Goal: Use online tool/utility: Utilize a website feature to perform a specific function

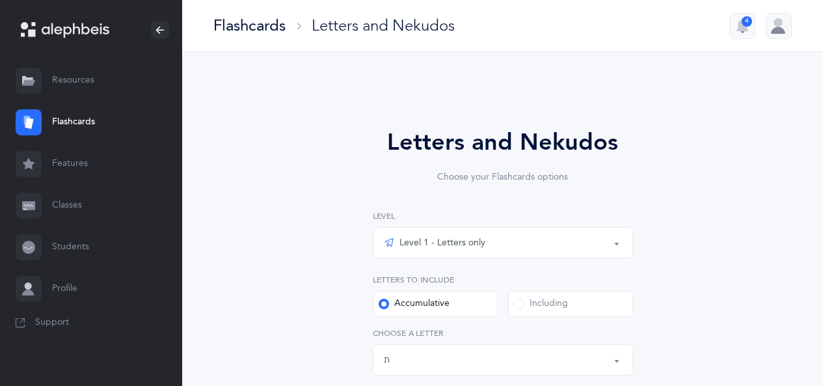
select select "27"
select select "single"
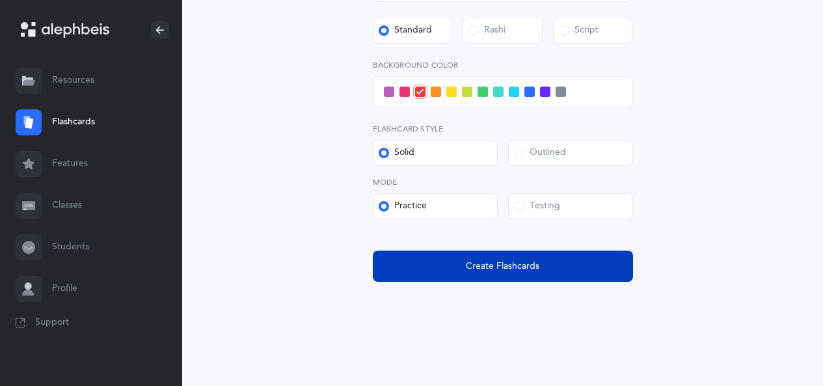
click at [496, 266] on span "Create Flashcards" at bounding box center [503, 267] width 74 height 14
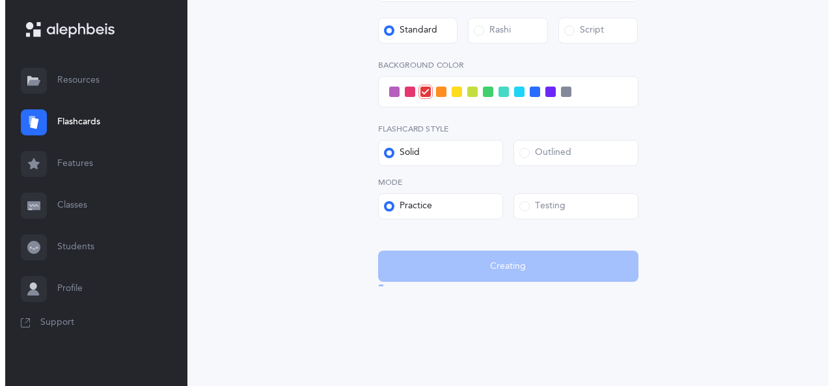
scroll to position [0, 0]
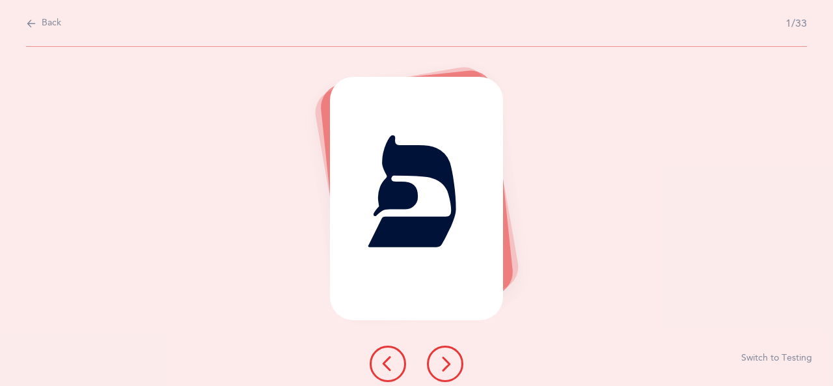
click at [457, 357] on button at bounding box center [445, 364] width 36 height 36
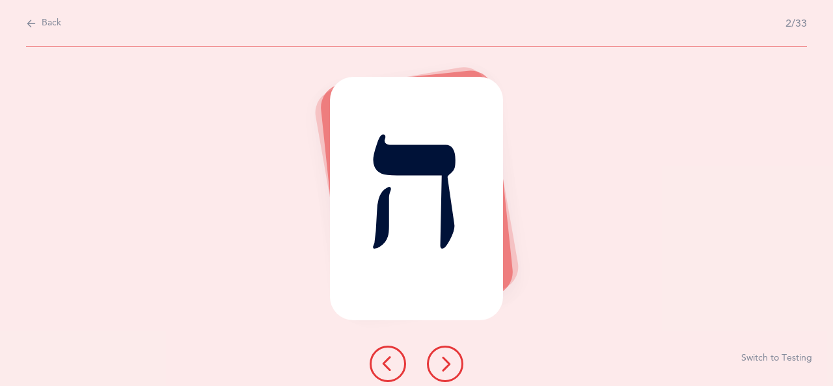
click at [457, 366] on button at bounding box center [445, 364] width 36 height 36
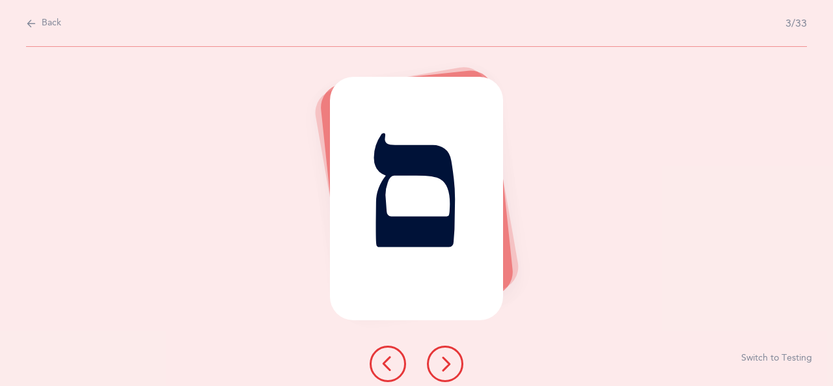
click at [450, 368] on icon at bounding box center [445, 364] width 16 height 16
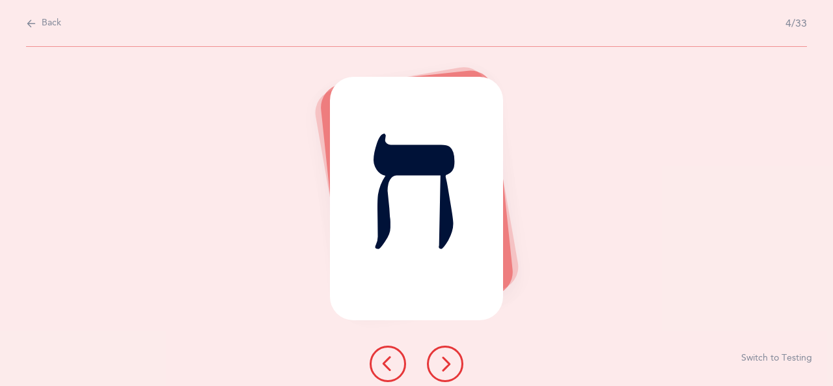
click at [454, 365] on button at bounding box center [445, 364] width 36 height 36
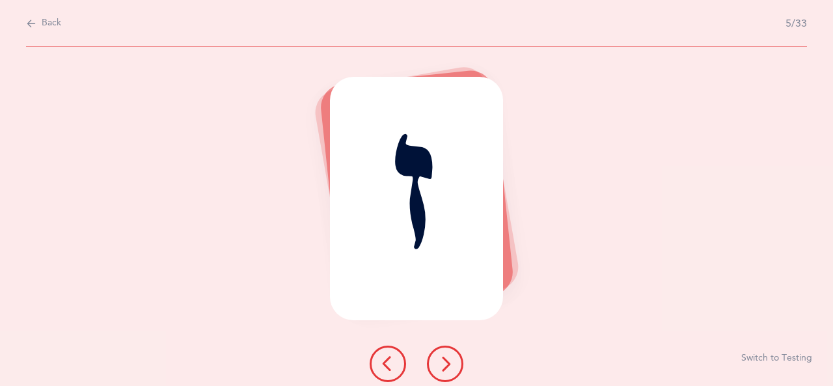
click at [452, 365] on icon at bounding box center [445, 364] width 16 height 16
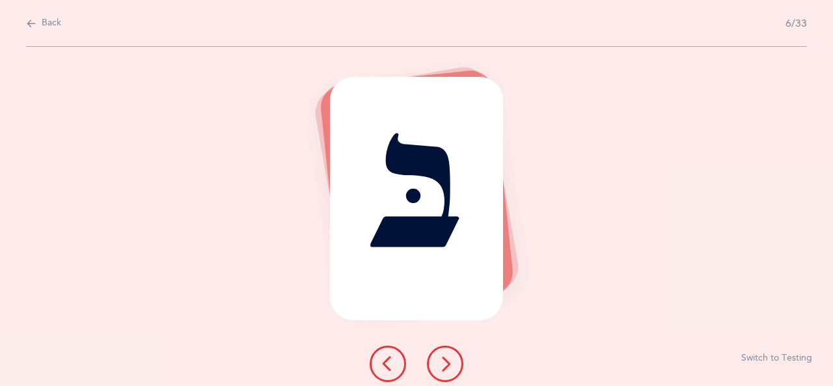
click at [457, 362] on button at bounding box center [445, 364] width 36 height 36
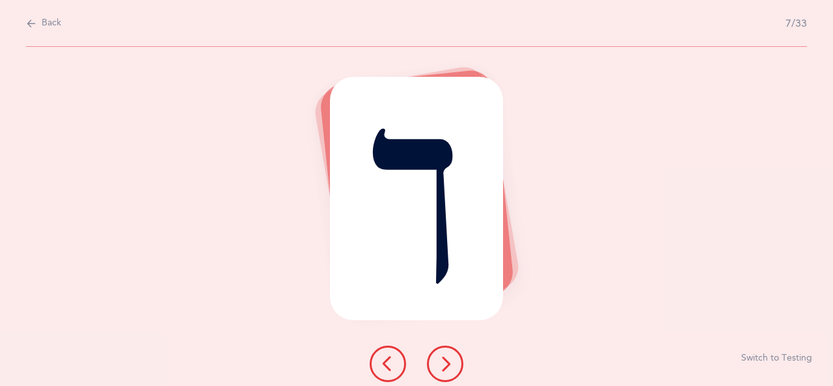
click at [446, 361] on icon at bounding box center [445, 364] width 16 height 16
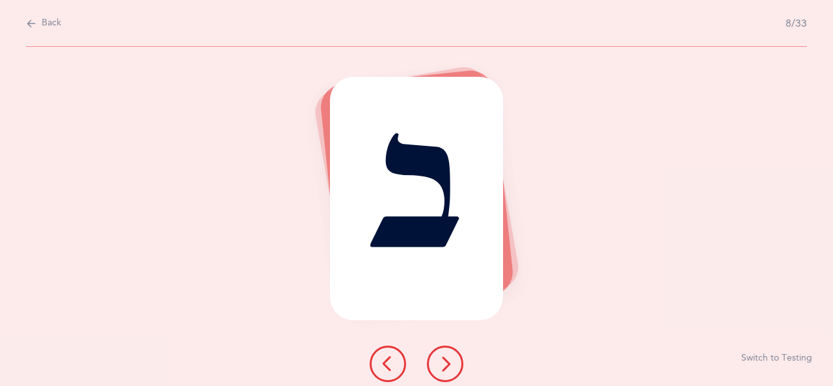
click at [448, 361] on icon at bounding box center [445, 364] width 16 height 16
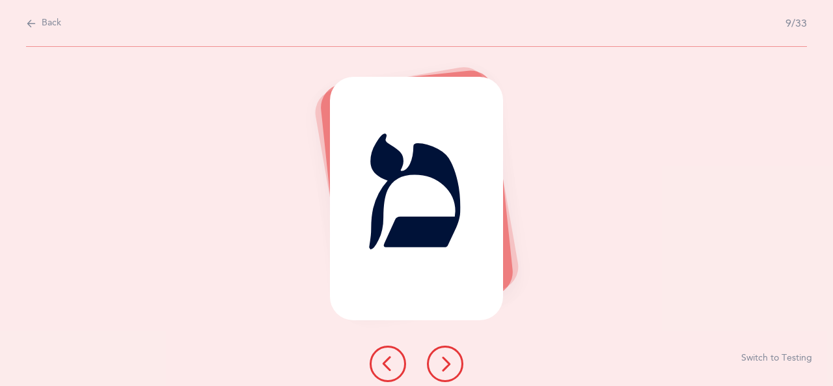
click at [444, 362] on icon at bounding box center [445, 364] width 16 height 16
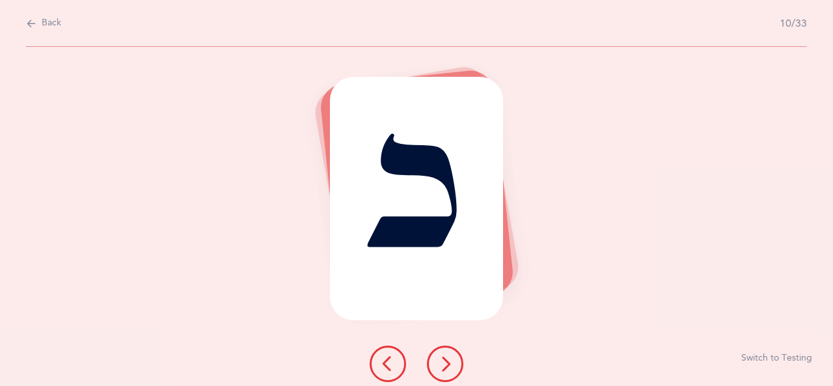
click at [444, 362] on icon at bounding box center [445, 364] width 16 height 16
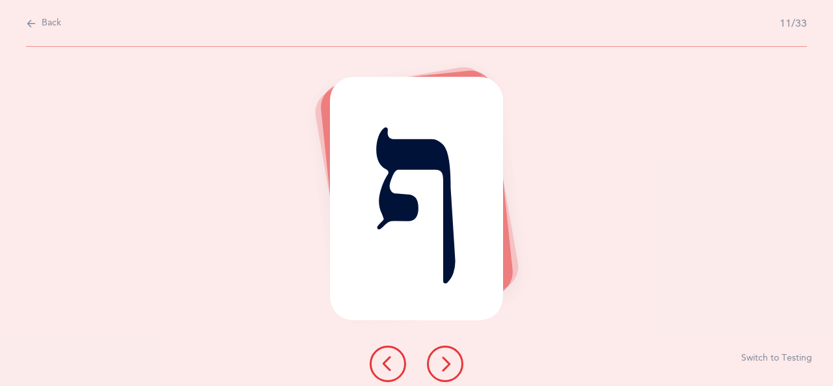
click at [452, 367] on icon at bounding box center [445, 364] width 16 height 16
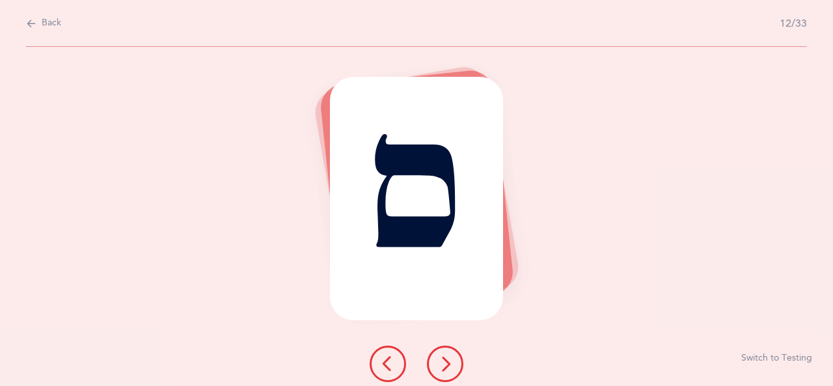
click at [444, 364] on icon at bounding box center [445, 364] width 16 height 16
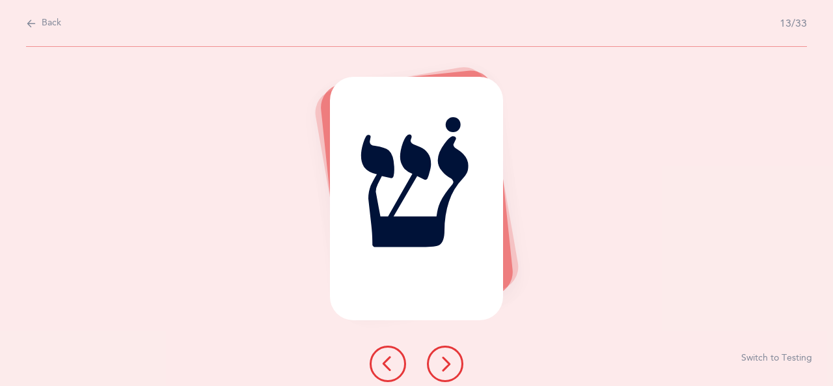
click at [452, 364] on icon at bounding box center [445, 364] width 16 height 16
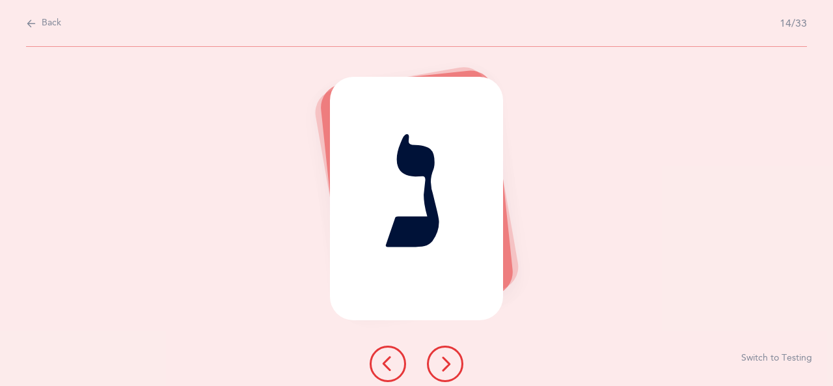
click at [442, 366] on icon at bounding box center [445, 364] width 16 height 16
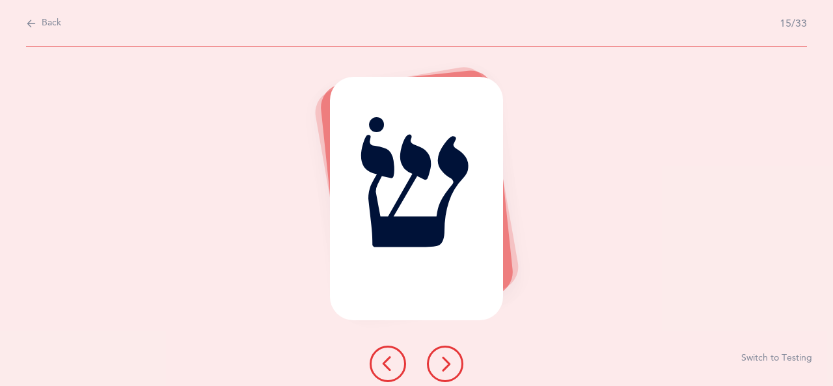
click at [445, 362] on icon at bounding box center [445, 364] width 16 height 16
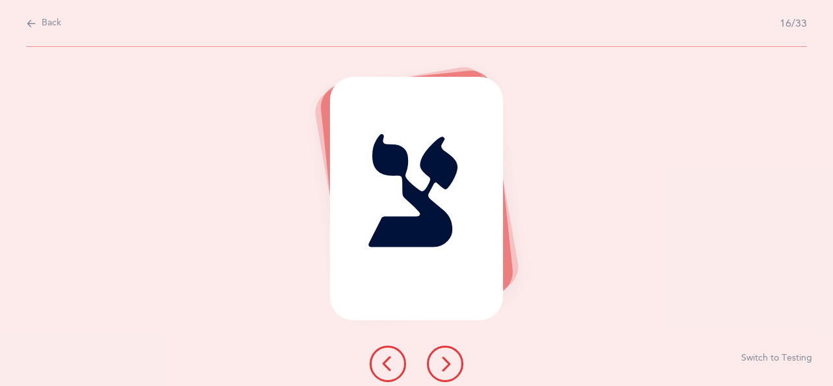
click at [448, 364] on icon at bounding box center [445, 364] width 16 height 16
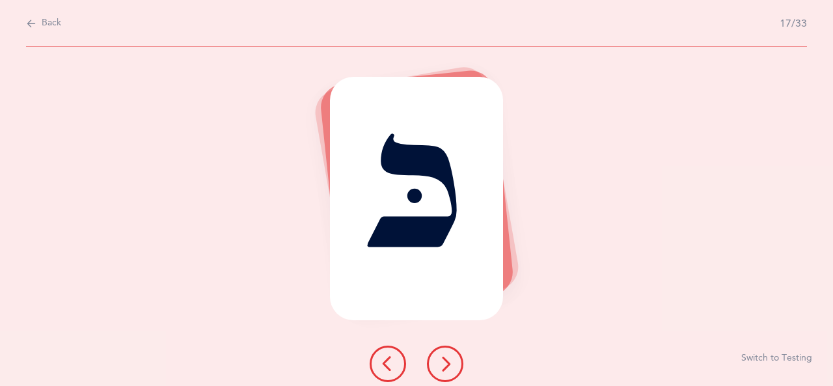
click at [448, 359] on icon at bounding box center [445, 364] width 16 height 16
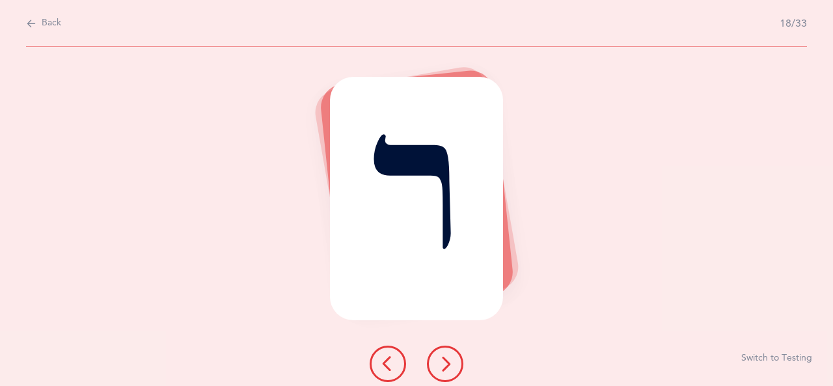
click at [451, 366] on icon at bounding box center [445, 364] width 16 height 16
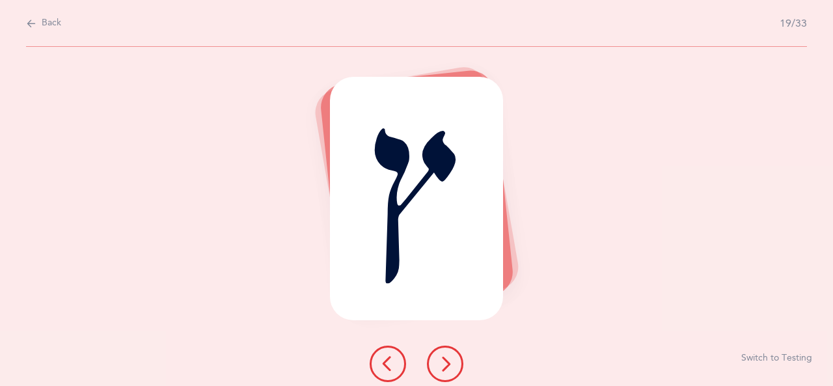
click at [448, 366] on icon at bounding box center [445, 364] width 16 height 16
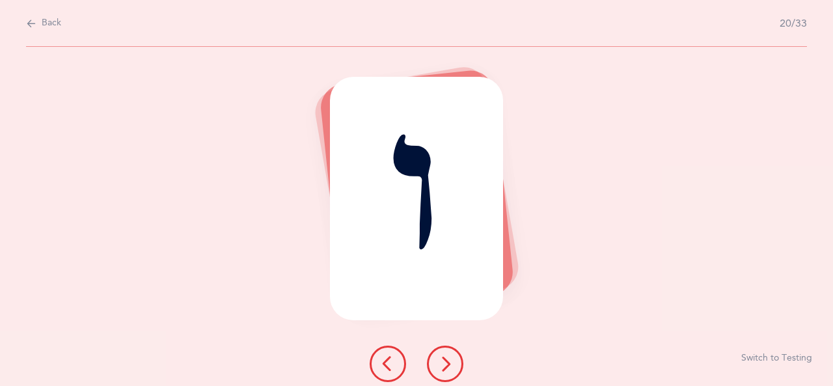
click at [447, 365] on icon at bounding box center [445, 364] width 16 height 16
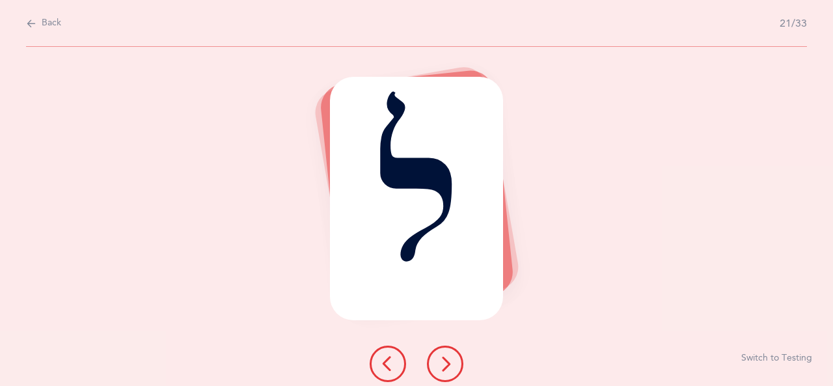
click at [451, 364] on icon at bounding box center [445, 364] width 16 height 16
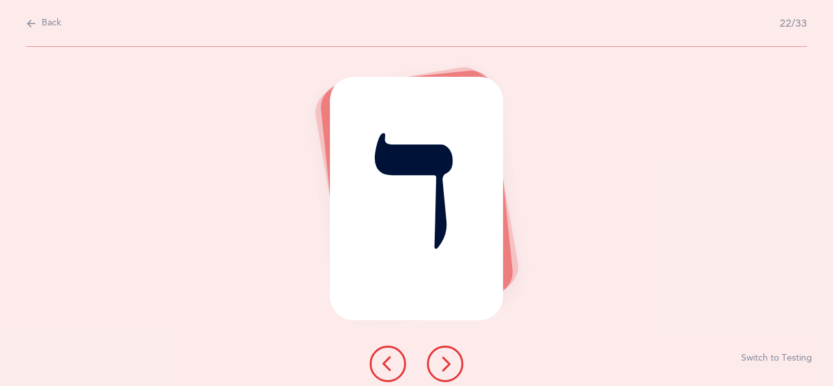
click at [450, 357] on icon at bounding box center [445, 364] width 16 height 16
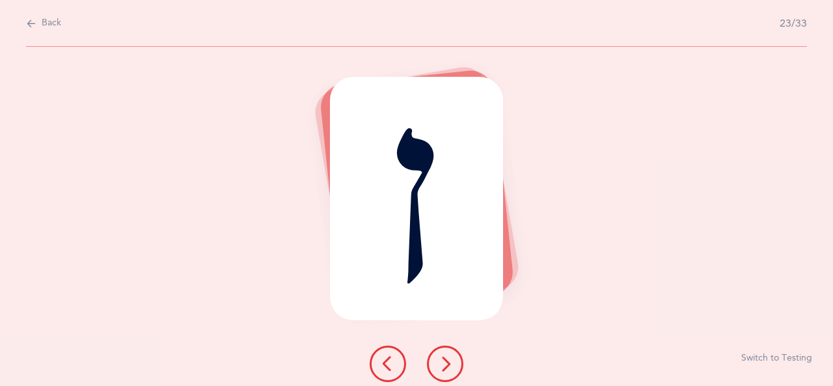
click at [451, 362] on icon at bounding box center [445, 364] width 16 height 16
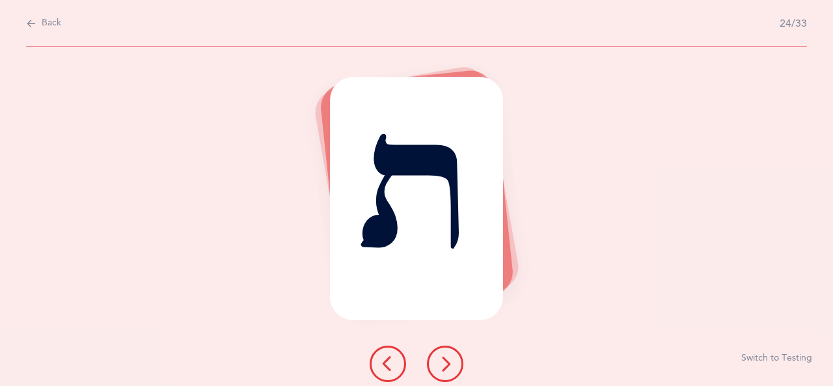
click at [452, 362] on icon at bounding box center [445, 364] width 16 height 16
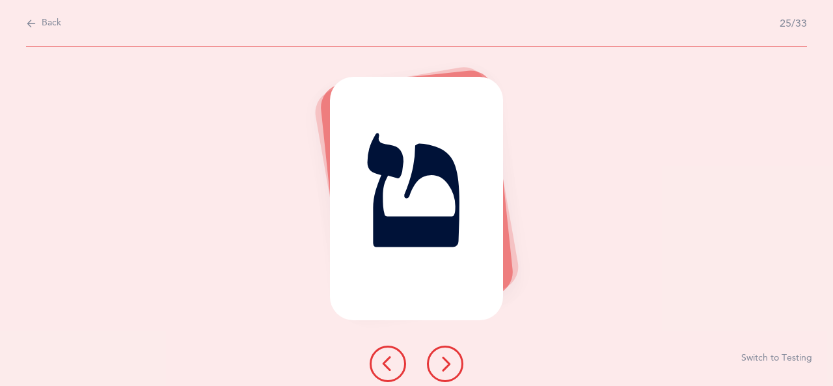
click at [461, 356] on button at bounding box center [445, 364] width 36 height 36
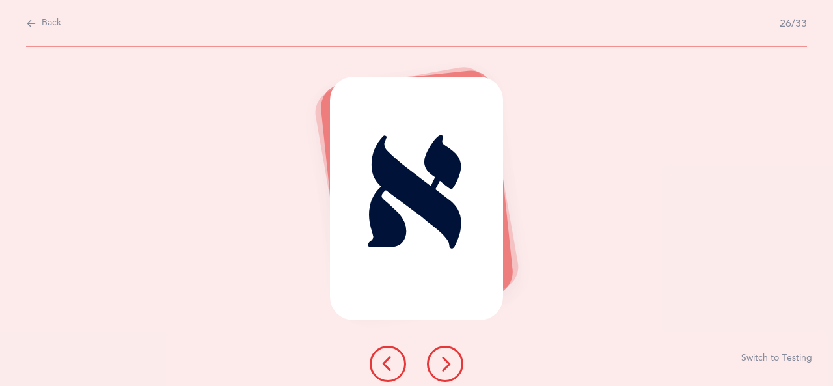
click at [449, 363] on icon at bounding box center [445, 364] width 16 height 16
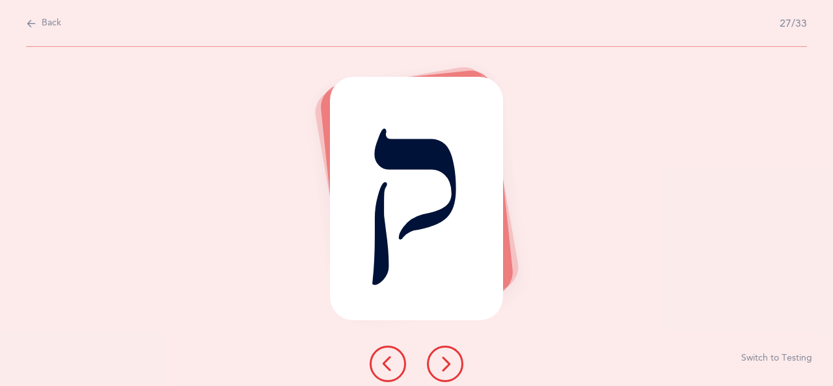
click at [446, 366] on icon at bounding box center [445, 364] width 16 height 16
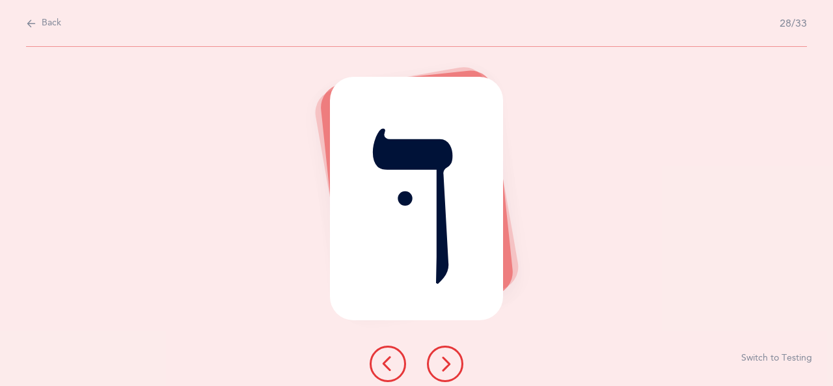
click at [453, 365] on button at bounding box center [445, 364] width 36 height 36
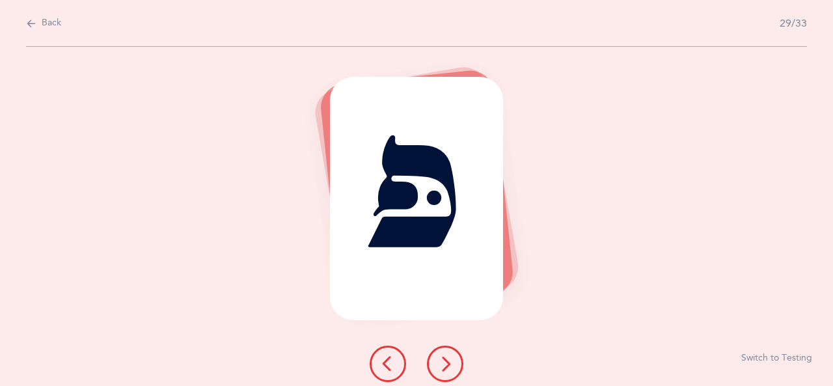
click at [452, 364] on icon at bounding box center [445, 364] width 16 height 16
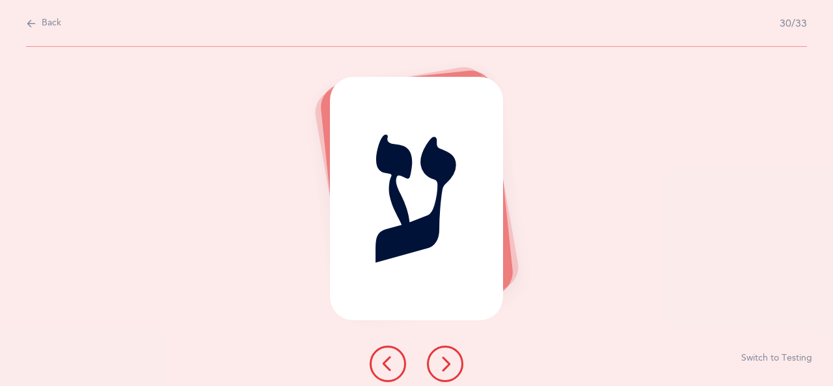
click at [442, 364] on icon at bounding box center [445, 364] width 16 height 16
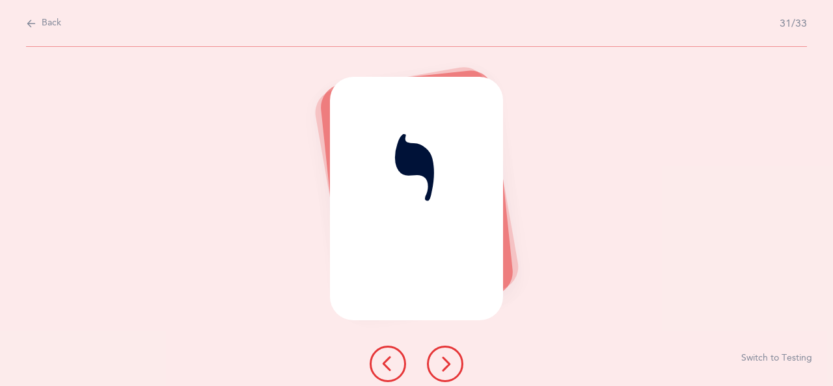
click at [451, 368] on icon at bounding box center [445, 364] width 16 height 16
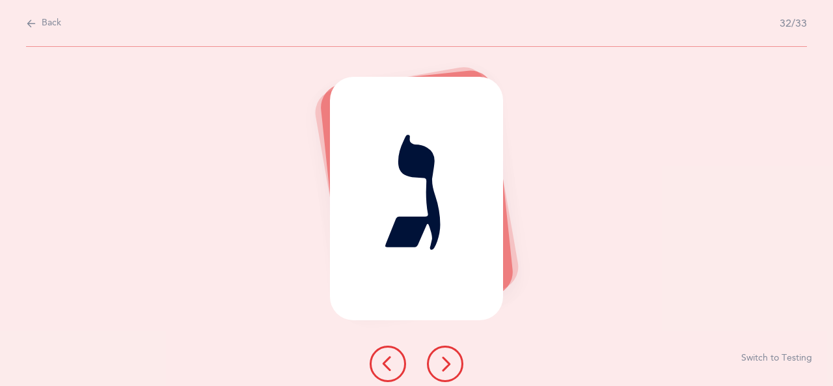
click at [452, 365] on icon at bounding box center [445, 364] width 16 height 16
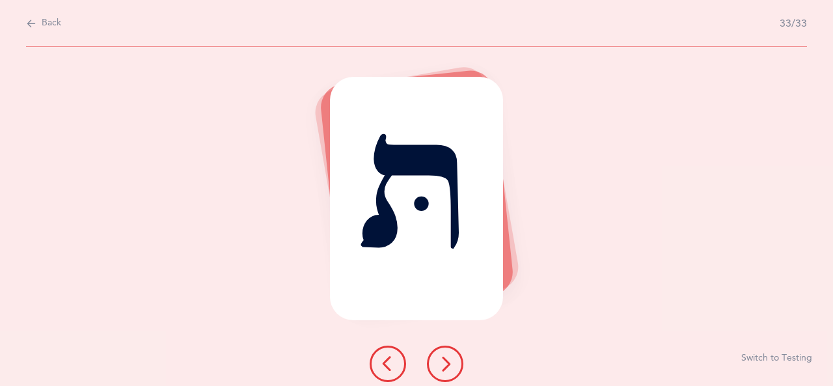
click at [453, 365] on button at bounding box center [445, 364] width 36 height 36
